Goal: Navigation & Orientation: Find specific page/section

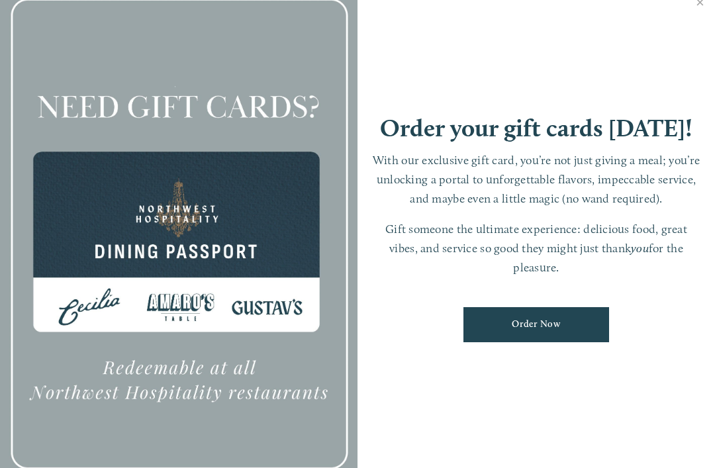
scroll to position [13, 0]
click at [698, 4] on link "Close" at bounding box center [700, 3] width 26 height 37
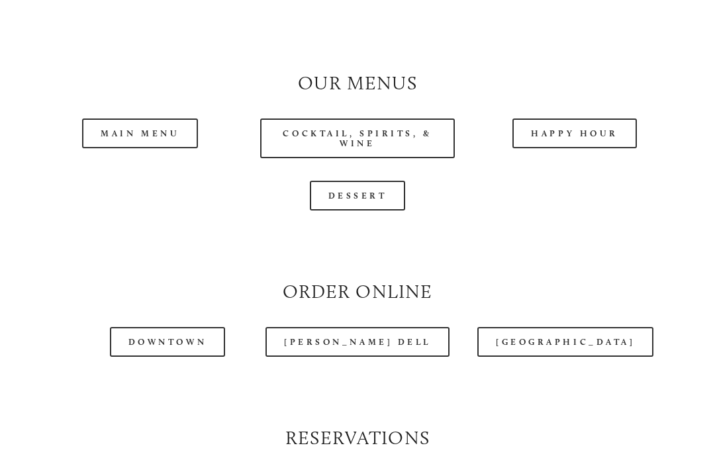
scroll to position [1127, 0]
click at [568, 339] on link "[GEOGRAPHIC_DATA]" at bounding box center [565, 342] width 176 height 30
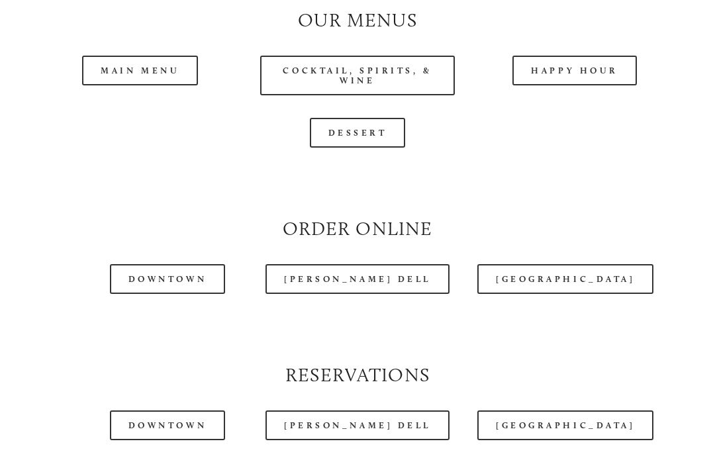
scroll to position [1195, 0]
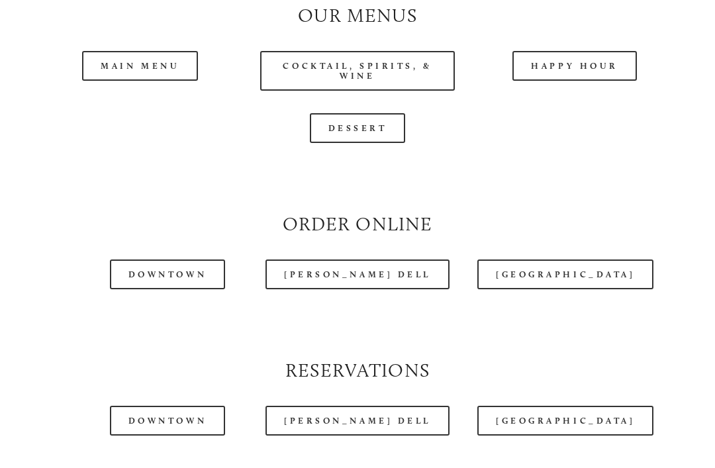
click at [378, 267] on link "[PERSON_NAME] Dell" at bounding box center [357, 274] width 184 height 30
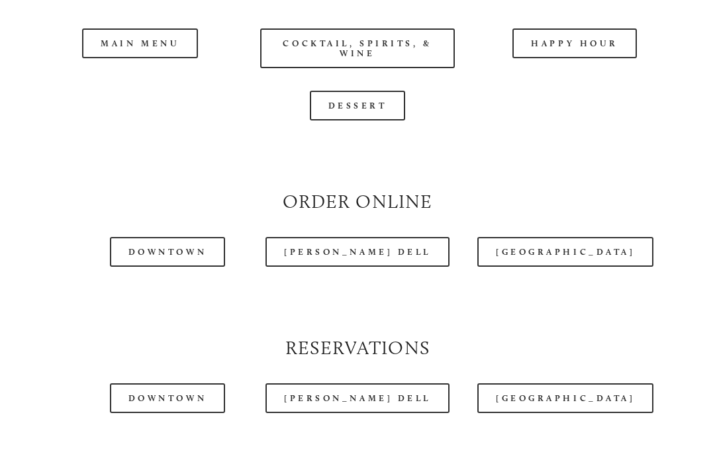
scroll to position [1218, 0]
click at [579, 392] on link "[GEOGRAPHIC_DATA]" at bounding box center [565, 397] width 176 height 30
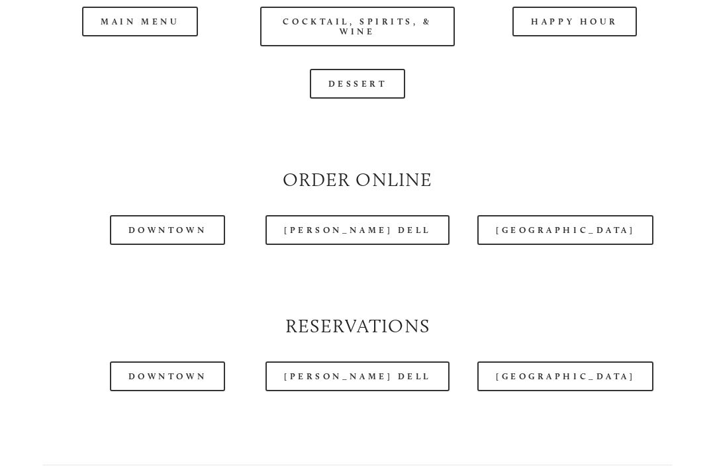
click at [557, 231] on link "[GEOGRAPHIC_DATA]" at bounding box center [565, 230] width 176 height 30
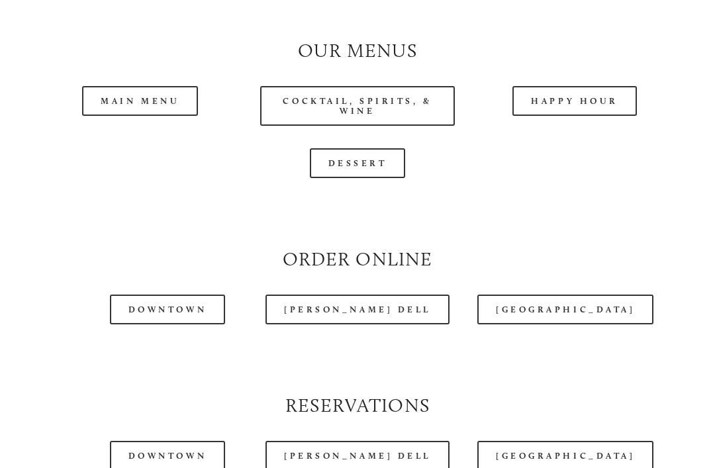
scroll to position [1160, 0]
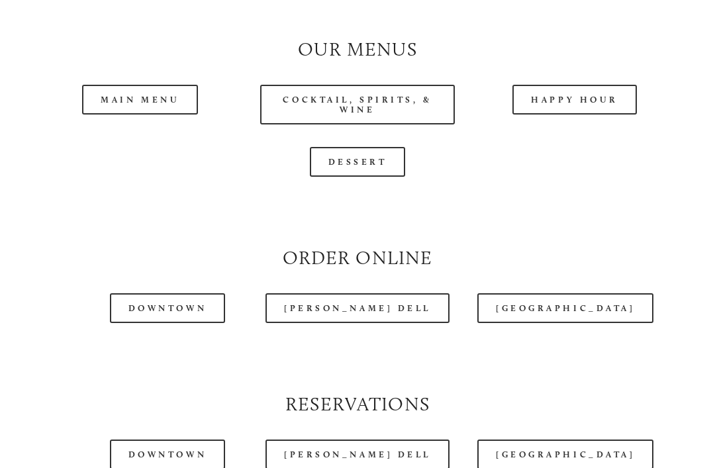
click at [171, 91] on link "Main Menu" at bounding box center [140, 100] width 116 height 30
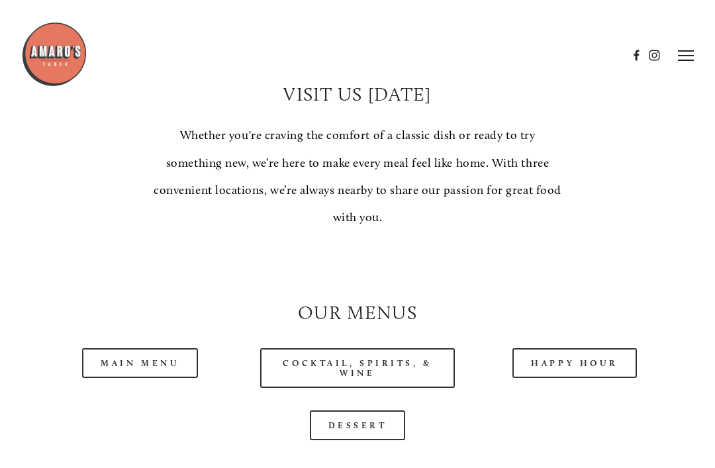
scroll to position [893, 0]
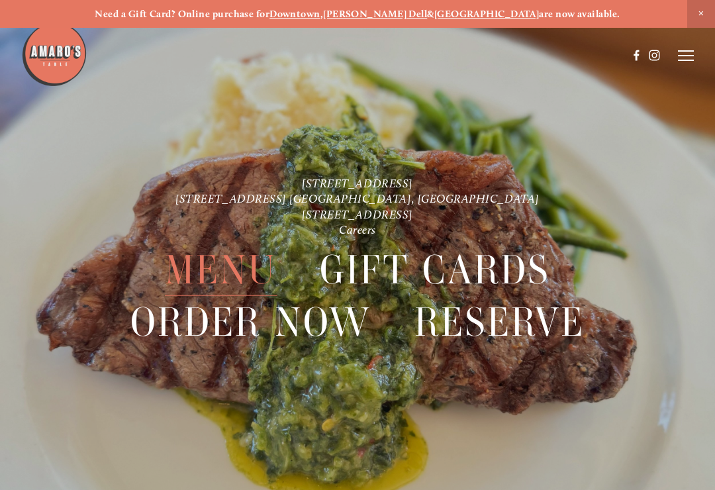
click at [232, 268] on span "Menu" at bounding box center [221, 270] width 112 height 52
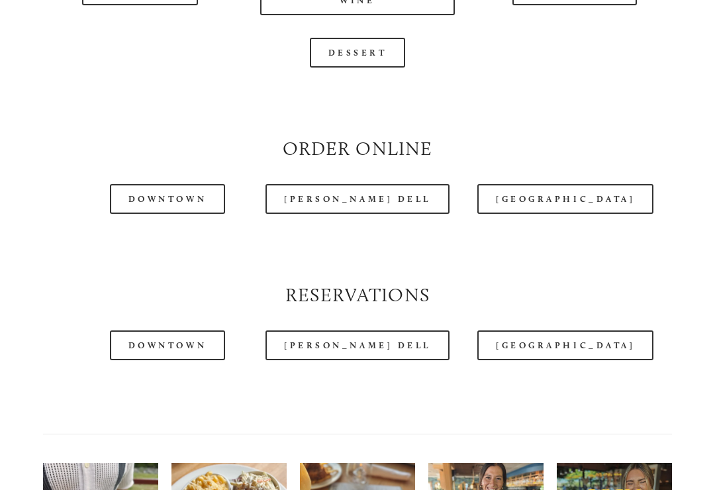
scroll to position [1270, 0]
click at [562, 193] on link "[GEOGRAPHIC_DATA]" at bounding box center [565, 199] width 176 height 30
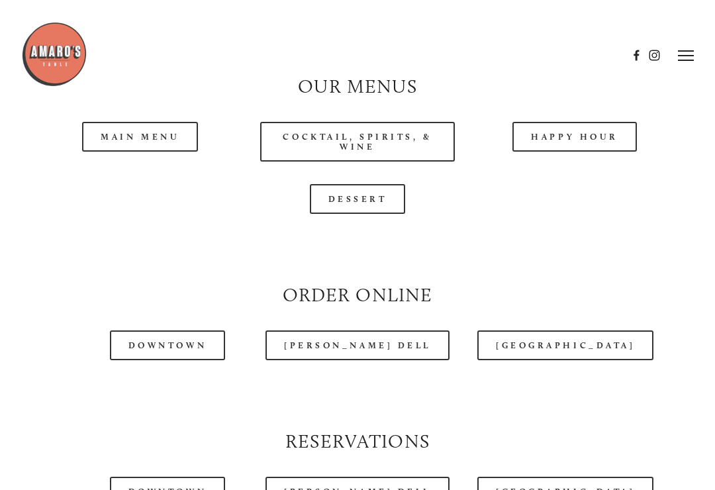
scroll to position [1105, 0]
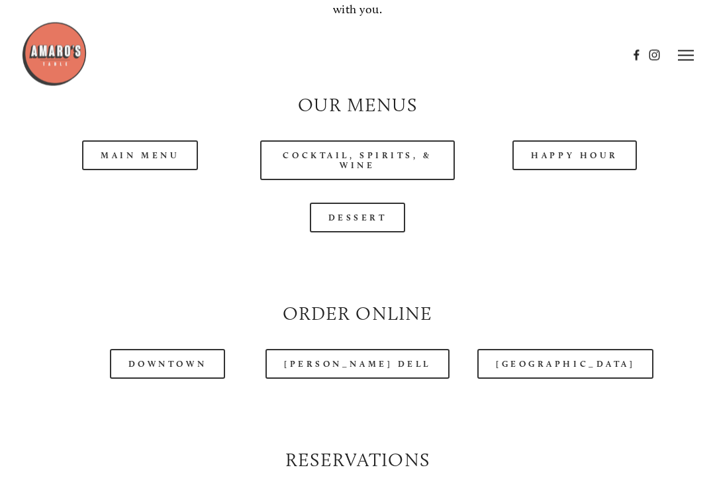
click at [155, 150] on link "Main Menu" at bounding box center [140, 156] width 116 height 30
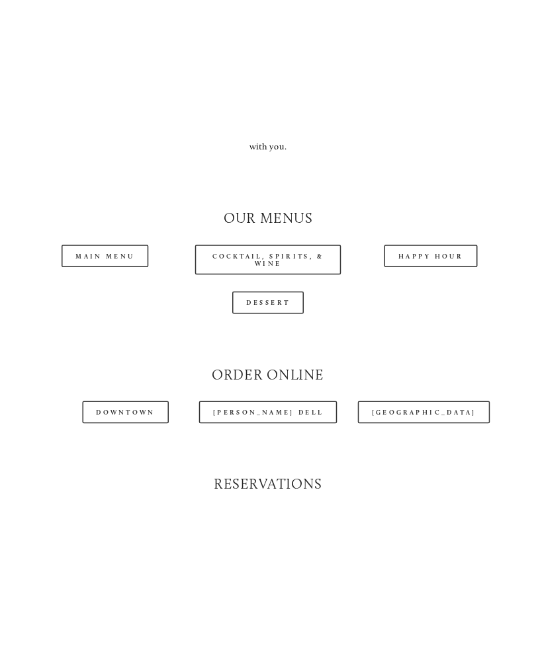
scroll to position [1112, 0]
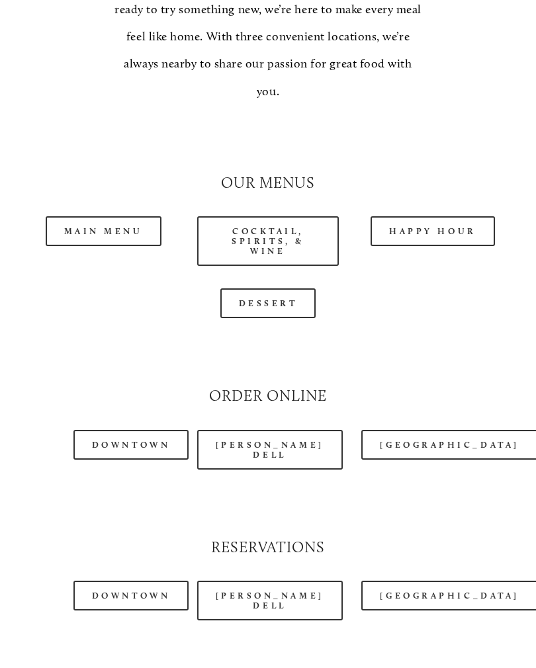
click at [255, 489] on link "[PERSON_NAME] Dell" at bounding box center [270, 601] width 146 height 40
click at [406, 489] on link "[GEOGRAPHIC_DATA]" at bounding box center [449, 596] width 176 height 30
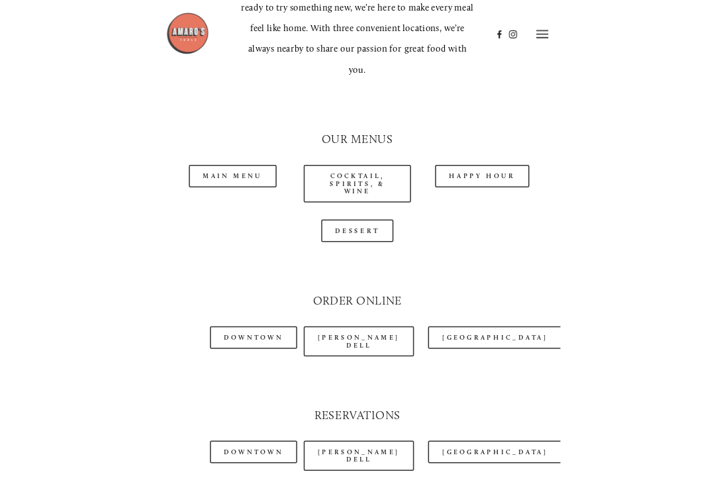
scroll to position [1106, 0]
